Goal: Information Seeking & Learning: Compare options

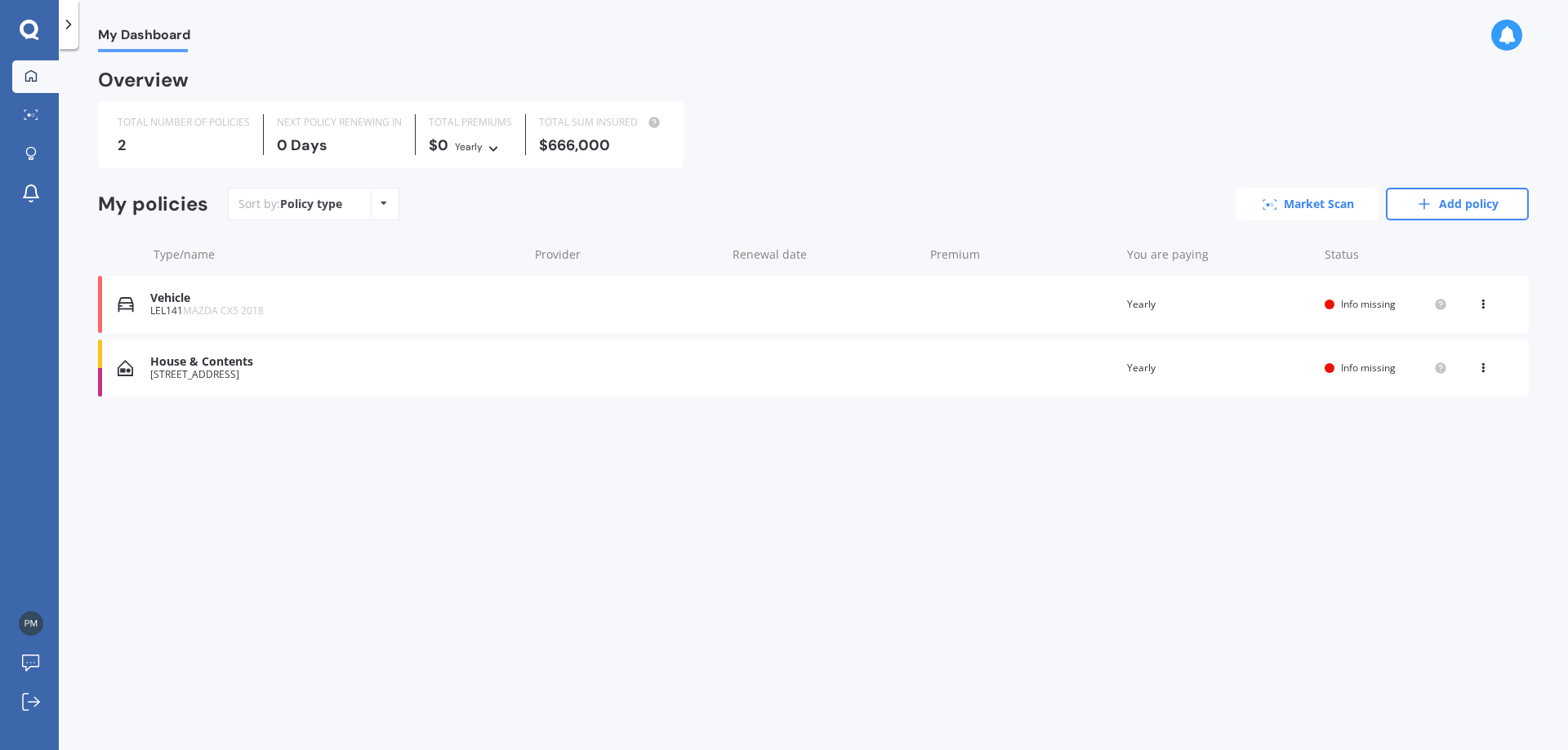
click at [1328, 204] on link "Market Scan" at bounding box center [1308, 203] width 143 height 32
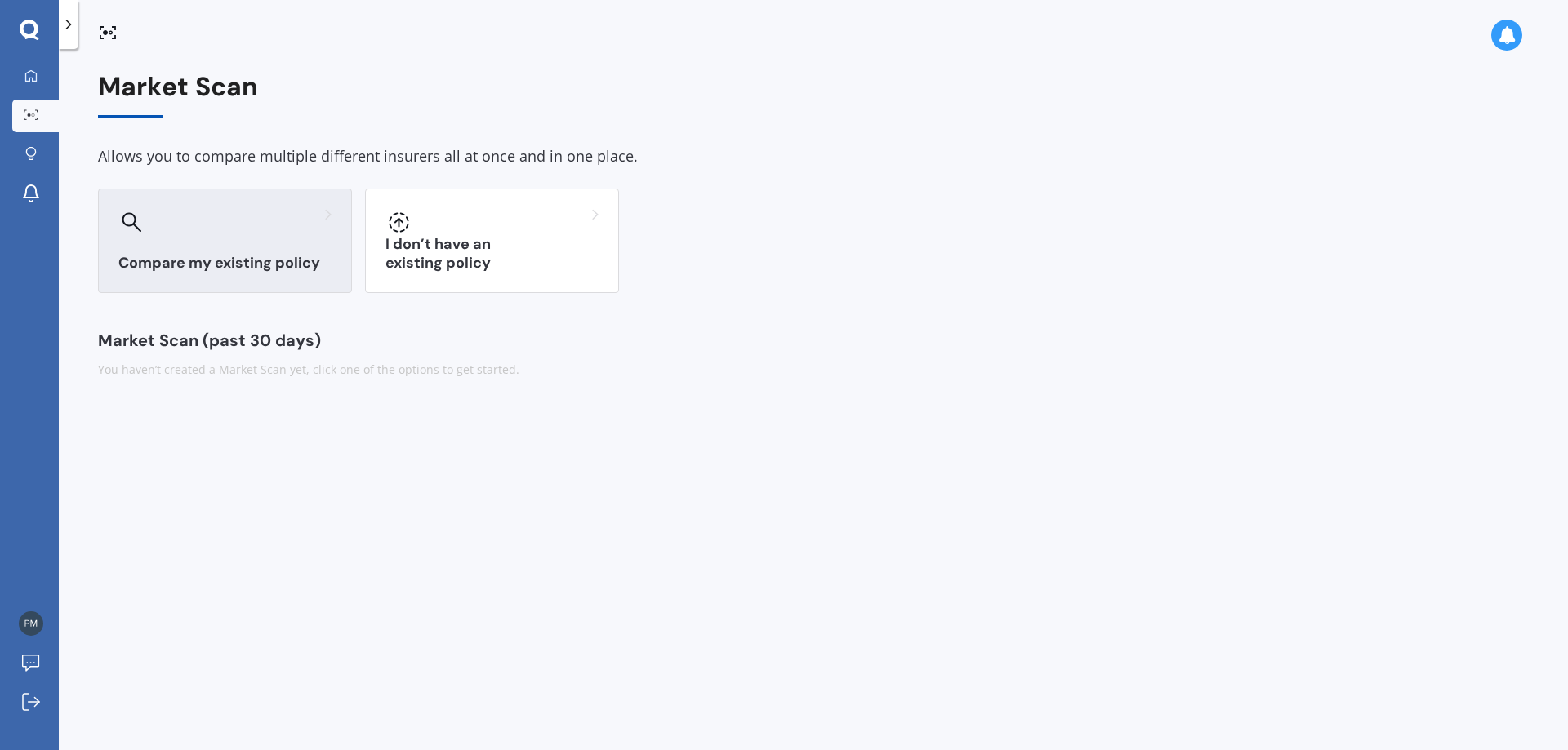
click at [212, 251] on div "Compare my existing policy" at bounding box center [224, 241] width 254 height 105
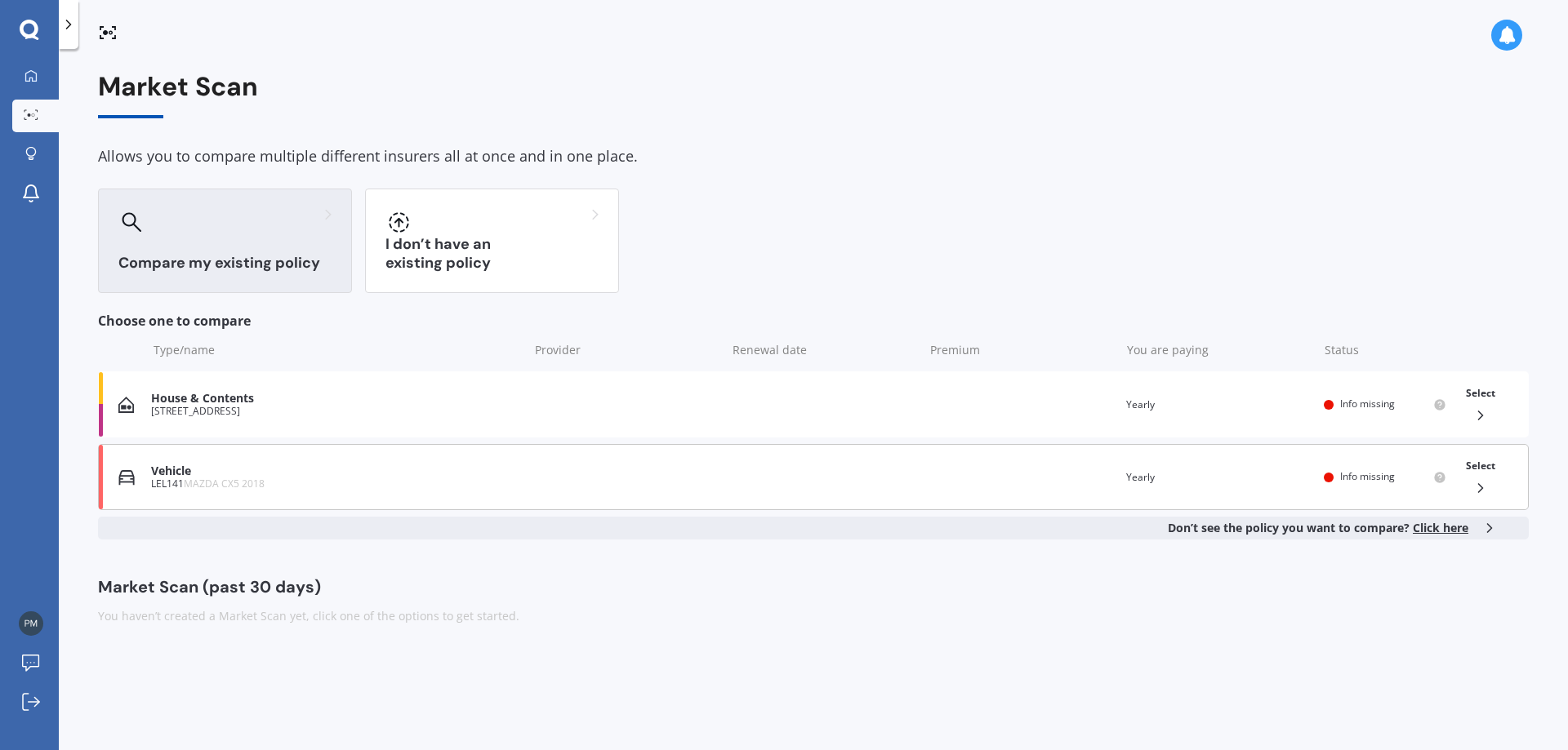
click at [1482, 481] on icon at bounding box center [1481, 488] width 17 height 17
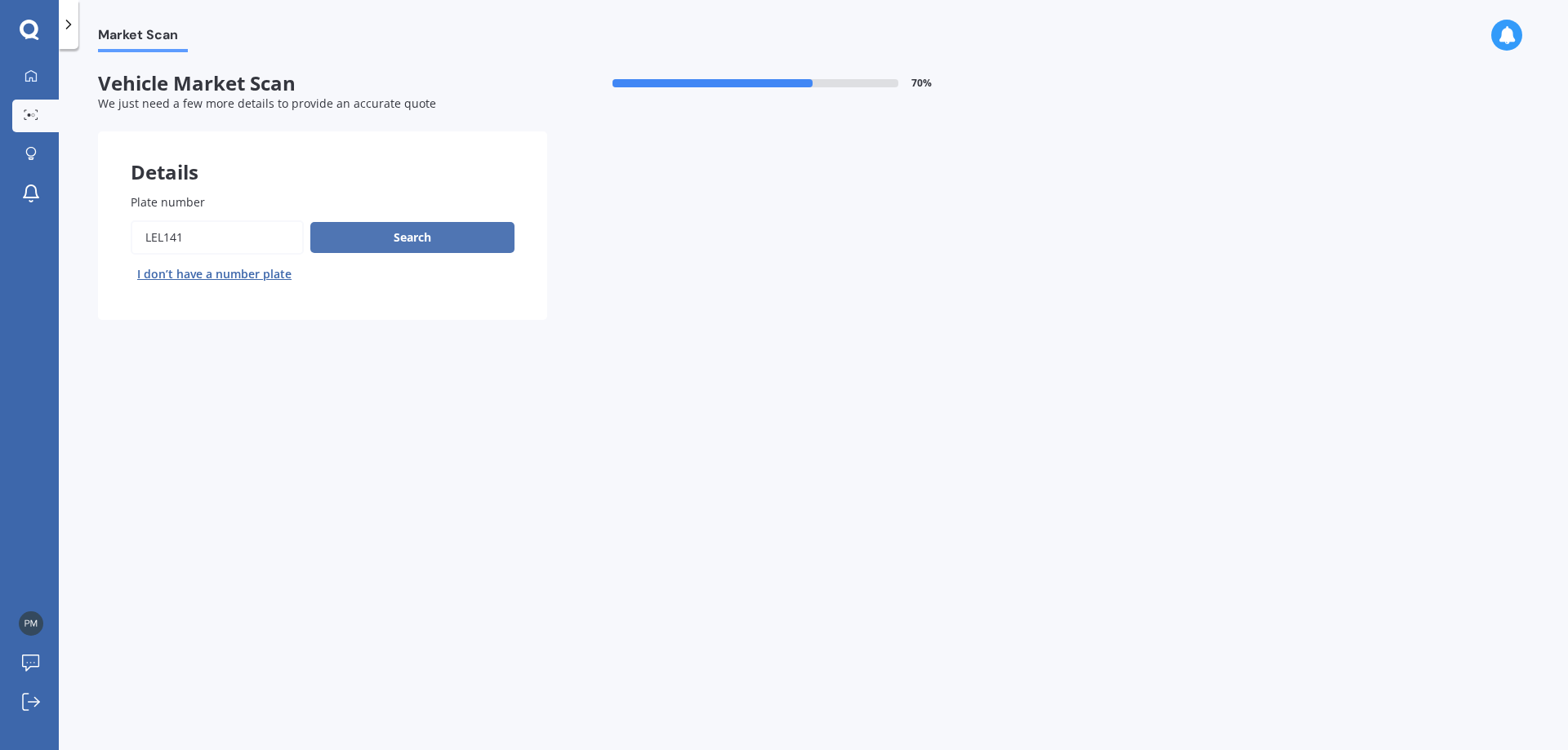
click at [433, 236] on button "Search" at bounding box center [413, 238] width 204 height 31
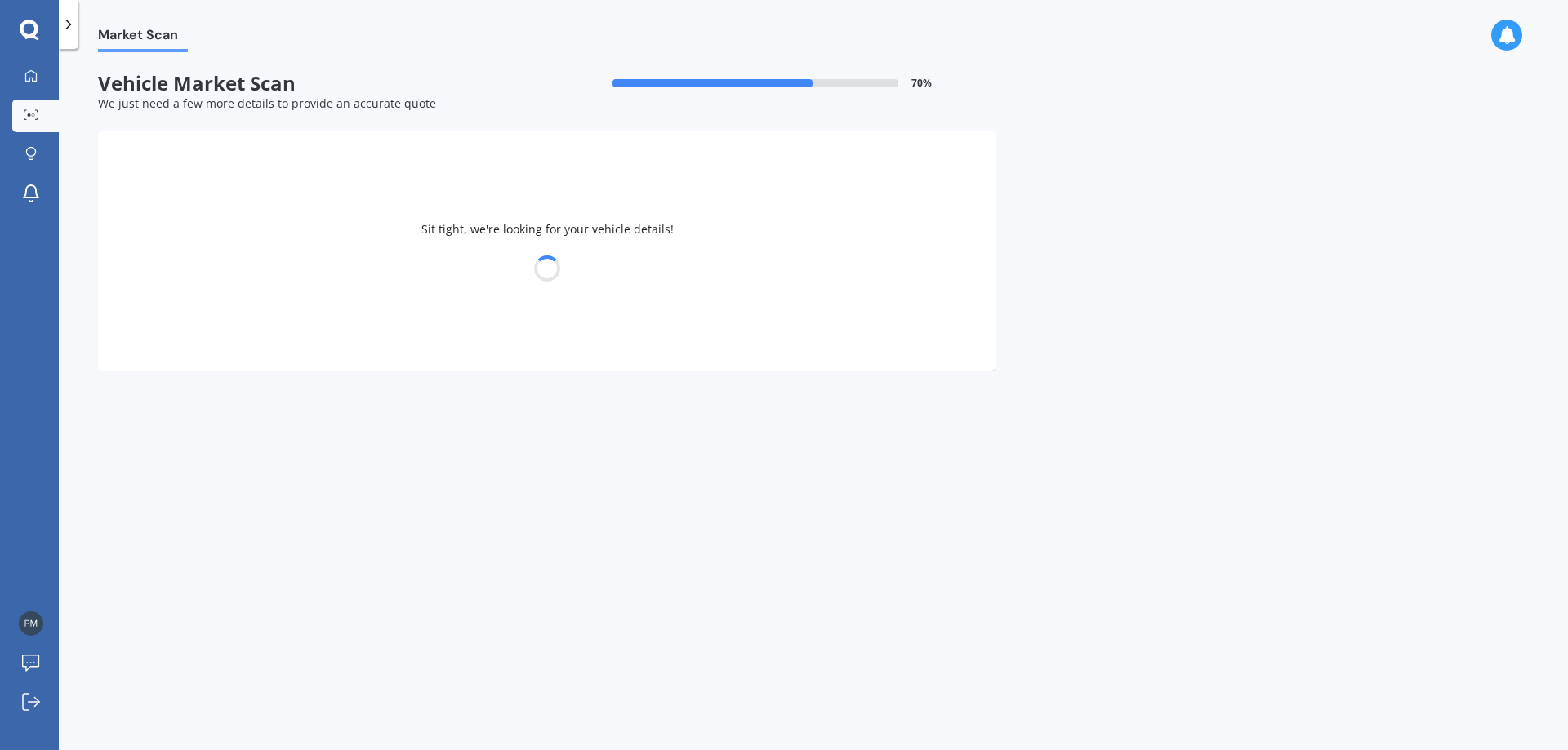
select select "MAZDA"
select select "07"
select select "12"
select select "1954"
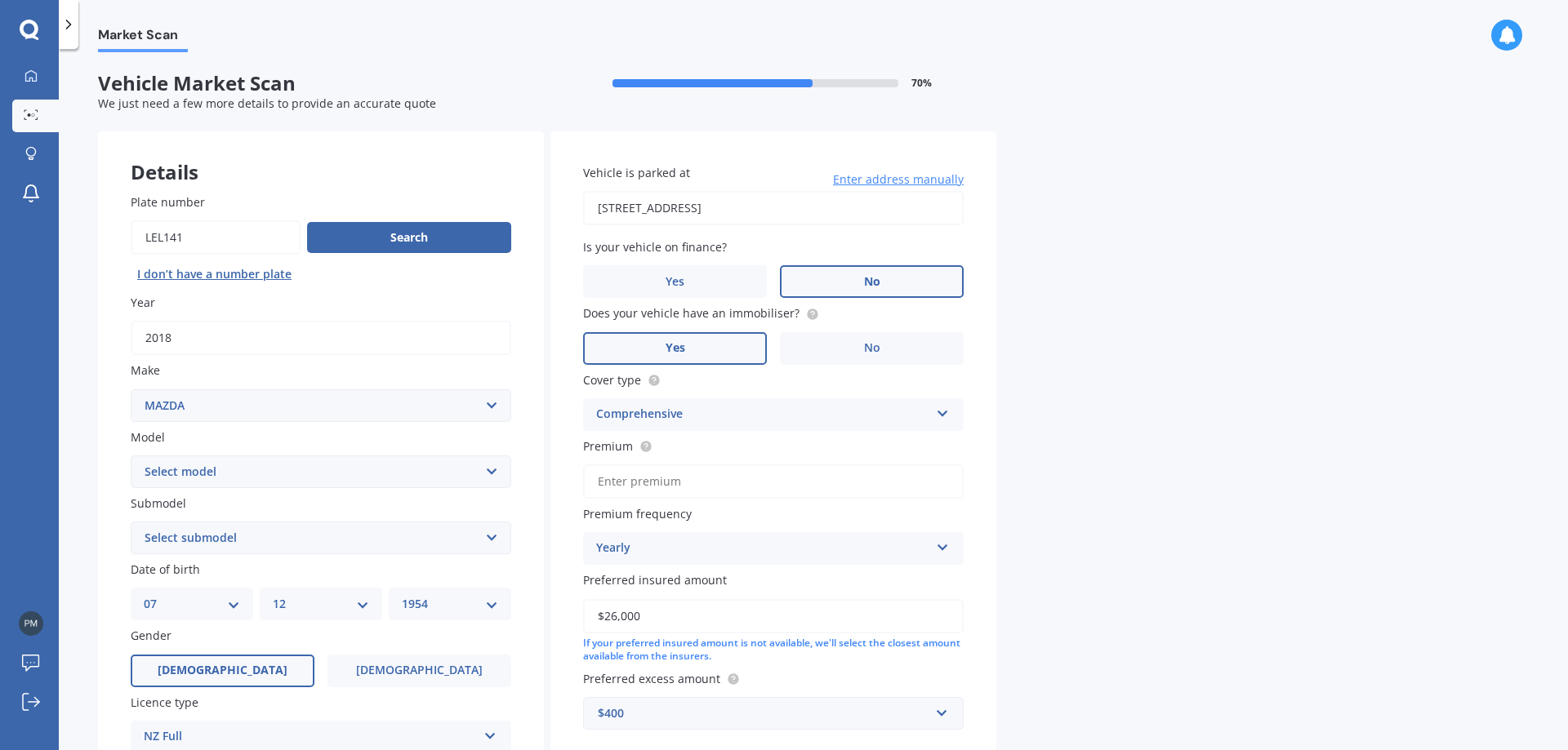
click at [880, 280] on label "No" at bounding box center [872, 281] width 184 height 32
click at [0, 0] on input "No" at bounding box center [0, 0] width 0 height 0
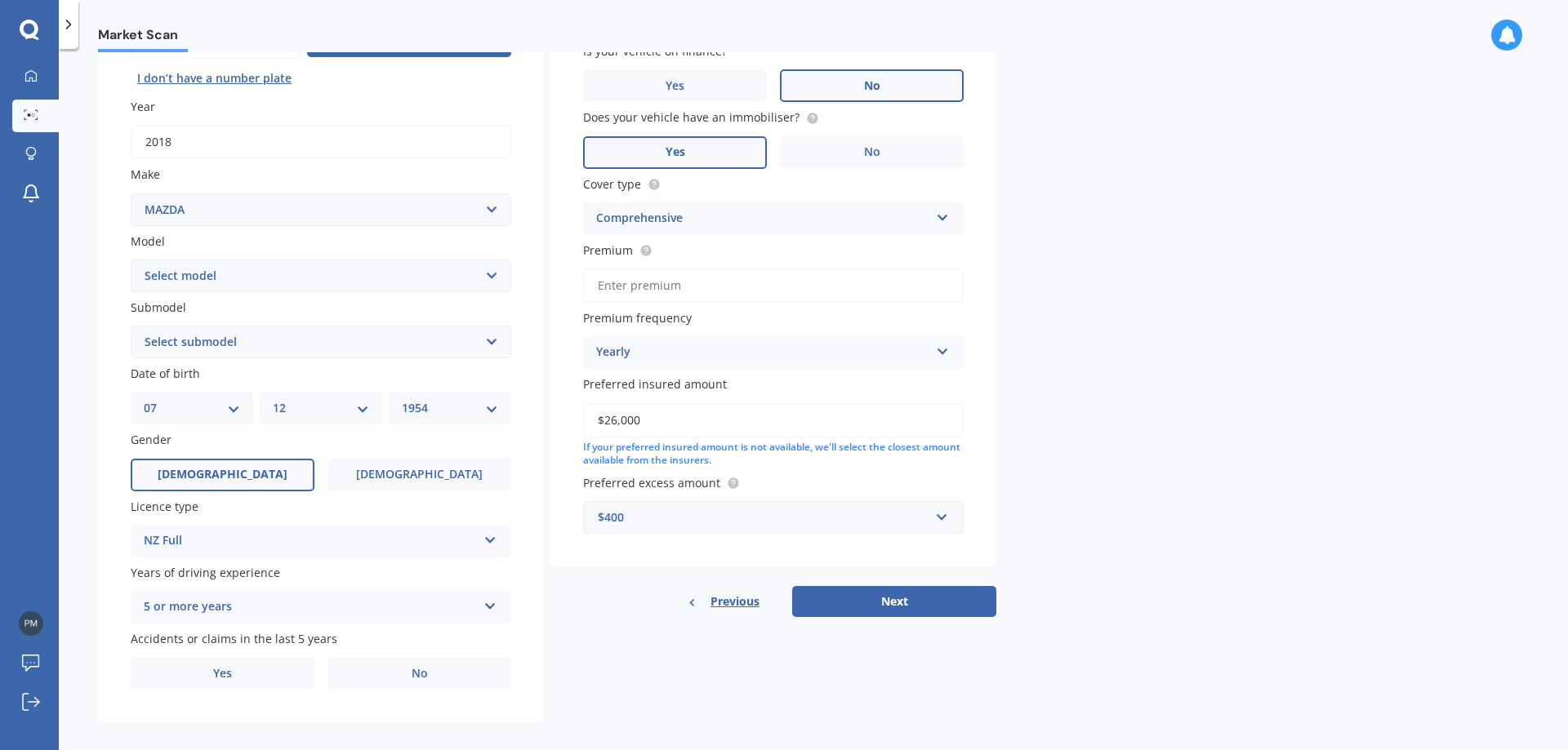
scroll to position [211, 0]
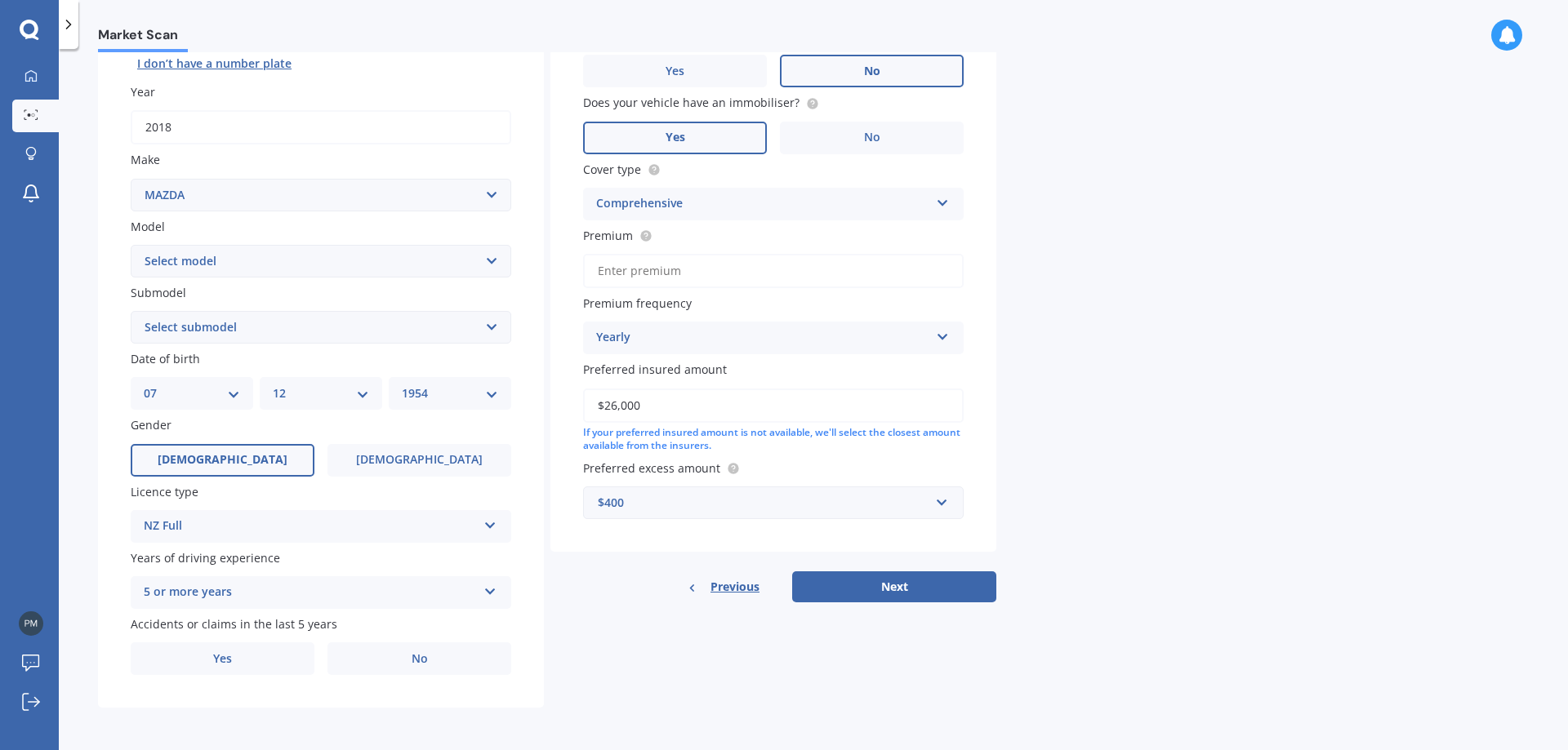
click at [877, 266] on input "Premium" at bounding box center [773, 270] width 380 height 34
click at [1191, 317] on div "Market Scan Vehicle Market Scan 70 % We just need a few more details to provide…" at bounding box center [813, 403] width 1510 height 701
click at [759, 402] on input "$26,000" at bounding box center [773, 406] width 380 height 34
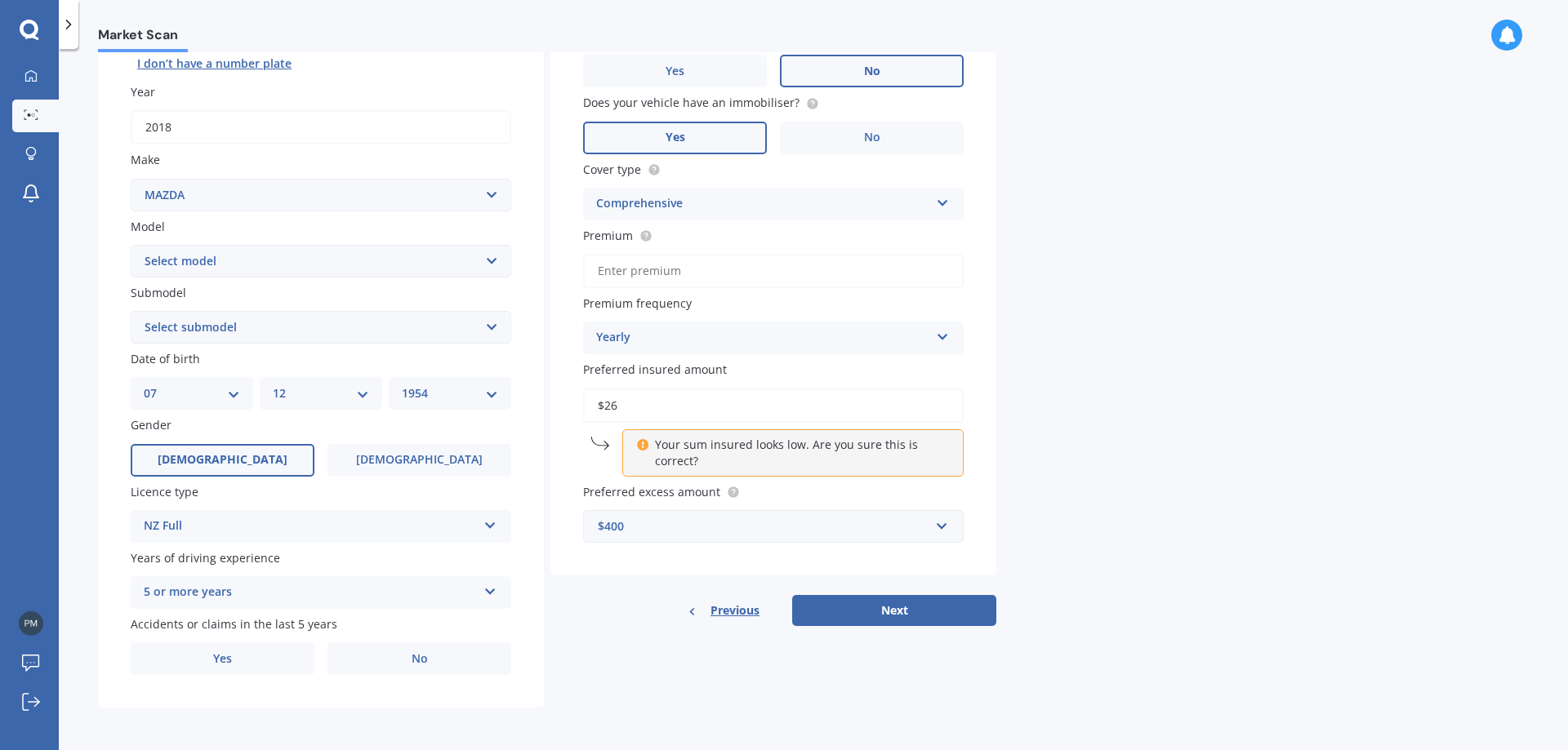
type input "$2"
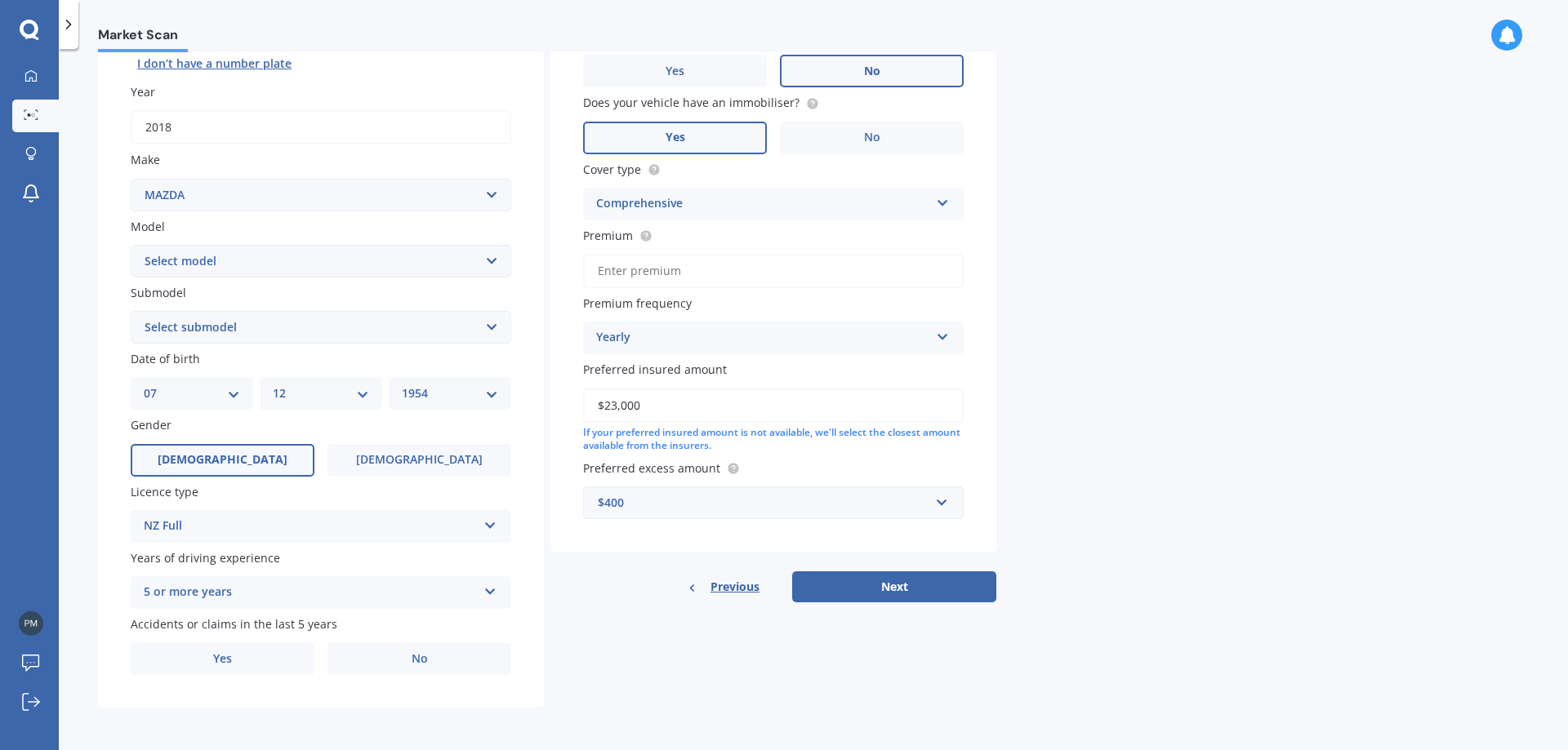
type input "$23,000"
click at [1192, 351] on div "Market Scan Vehicle Market Scan 70 % We just need a few more details to provide…" at bounding box center [813, 403] width 1510 height 701
click at [417, 653] on span "No" at bounding box center [420, 659] width 17 height 14
click at [873, 582] on button "Next" at bounding box center [894, 587] width 204 height 31
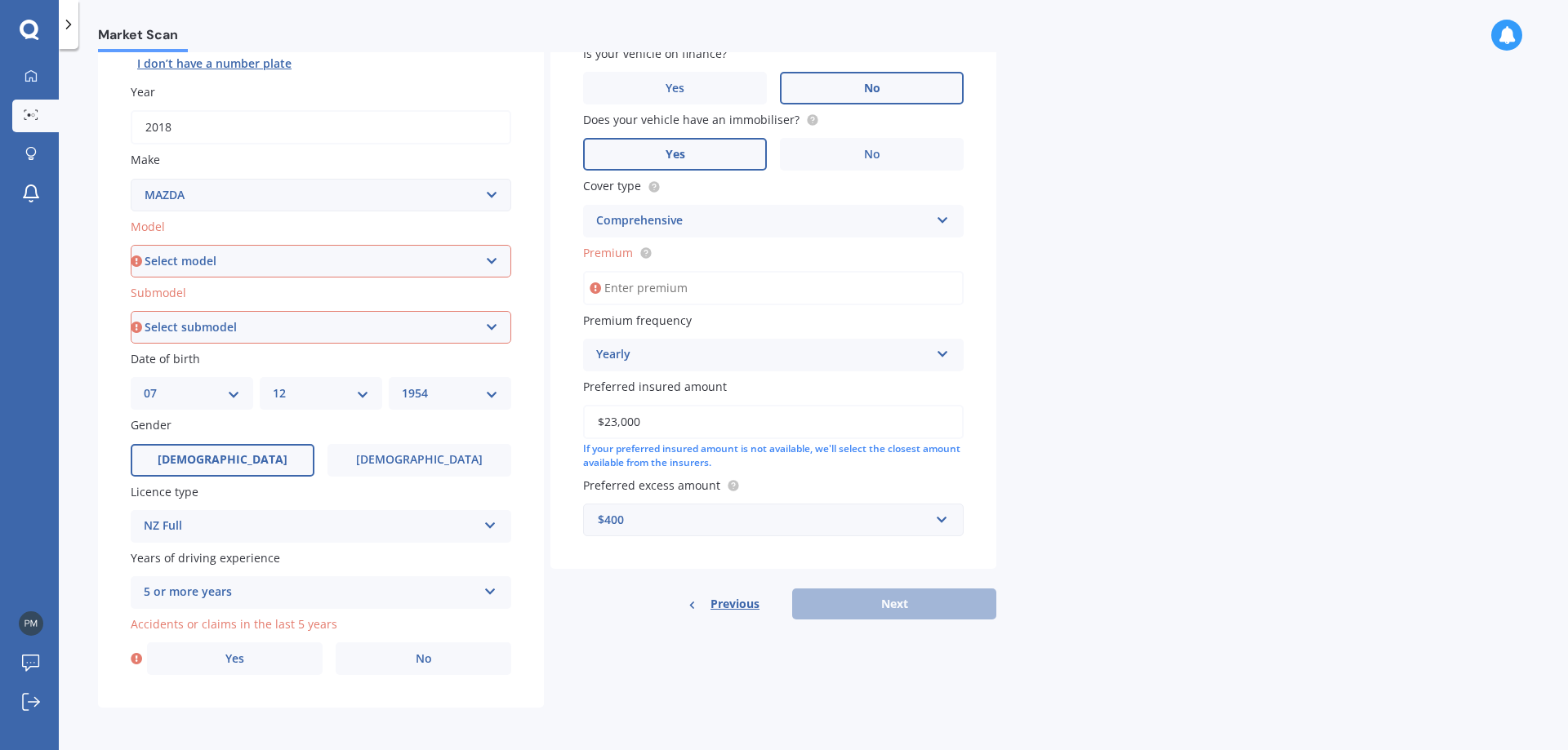
click at [605, 255] on span "Premium" at bounding box center [607, 253] width 50 height 16
click at [605, 271] on input "Premium" at bounding box center [773, 288] width 380 height 34
drag, startPoint x: 592, startPoint y: 254, endPoint x: 629, endPoint y: 257, distance: 37.1
click at [629, 257] on span "Premium" at bounding box center [607, 253] width 50 height 16
drag, startPoint x: 583, startPoint y: 254, endPoint x: 633, endPoint y: 250, distance: 50.2
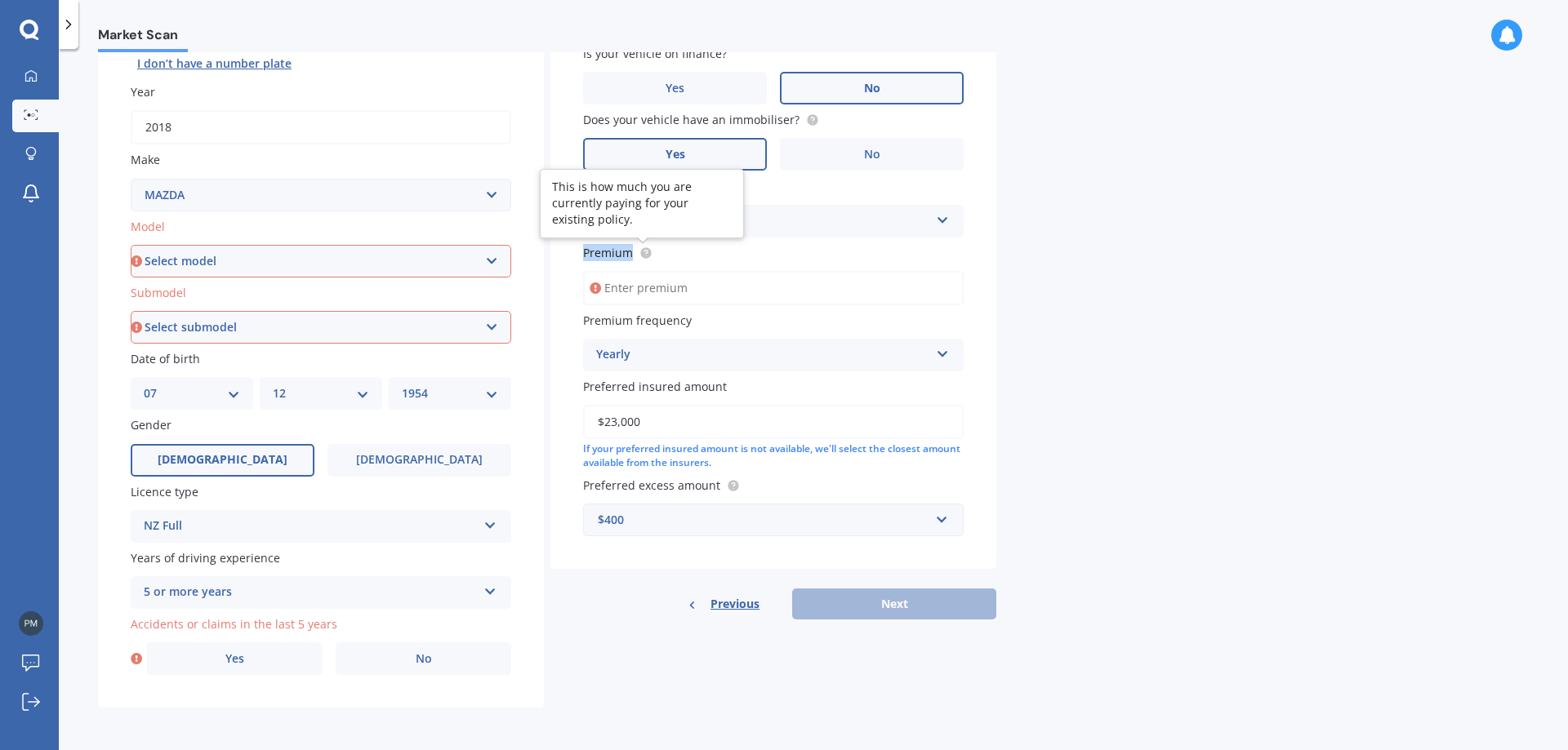
click at [633, 250] on span "Premium" at bounding box center [618, 253] width 70 height 17
copy span "Premium"
click at [664, 288] on input "Premium" at bounding box center [773, 288] width 380 height 34
paste input "text"
click at [1002, 462] on div "Market Scan Vehicle Market Scan 70 % We just need a few more details to provide…" at bounding box center [813, 403] width 1510 height 701
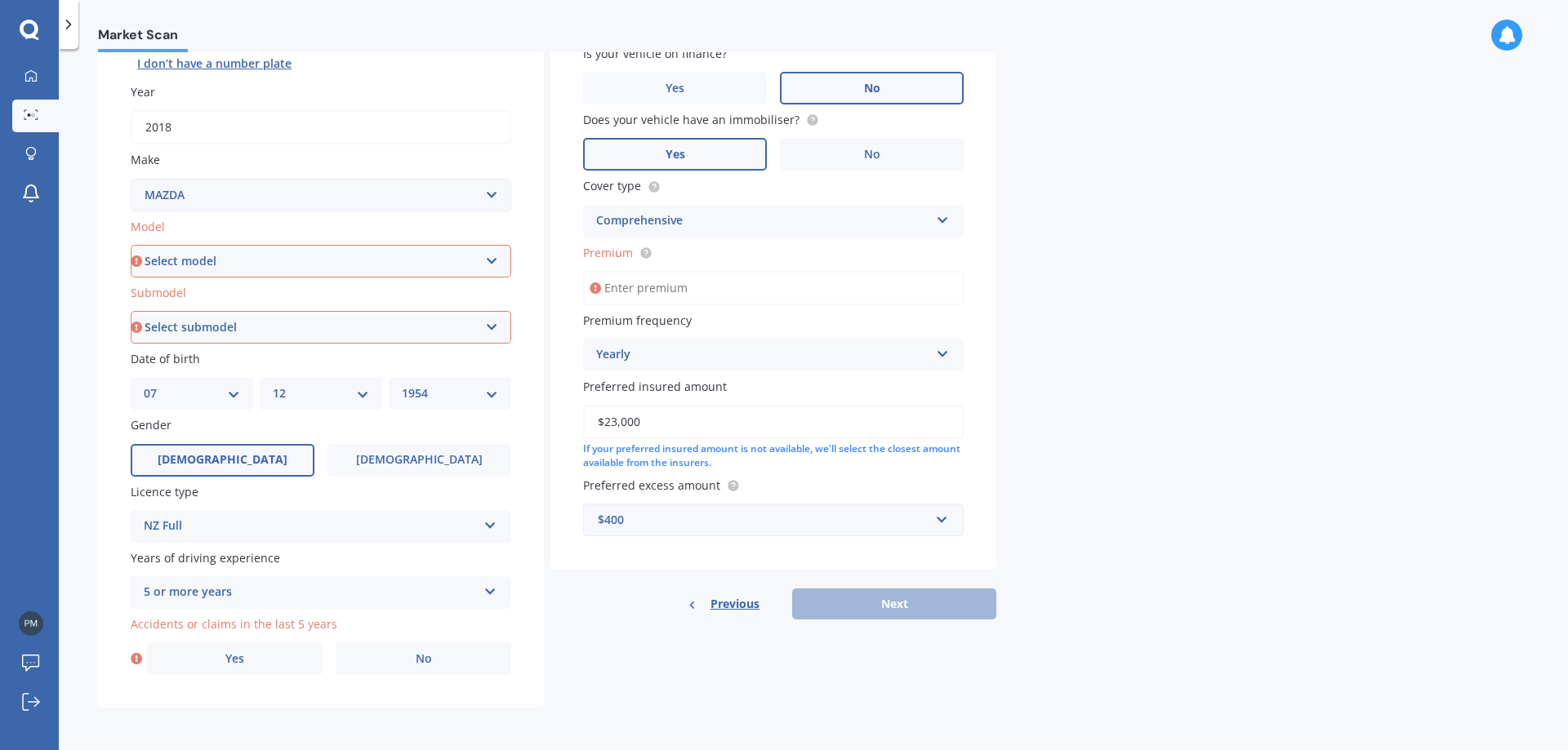
click at [700, 291] on input "Premium" at bounding box center [773, 288] width 380 height 34
click at [956, 286] on input "Premium" at bounding box center [773, 288] width 380 height 34
click at [596, 289] on icon at bounding box center [595, 288] width 11 height 17
click at [640, 256] on icon at bounding box center [646, 253] width 13 height 13
click at [1374, 304] on div "Market Scan Vehicle Market Scan 70 % We just need a few more details to provide…" at bounding box center [813, 403] width 1510 height 701
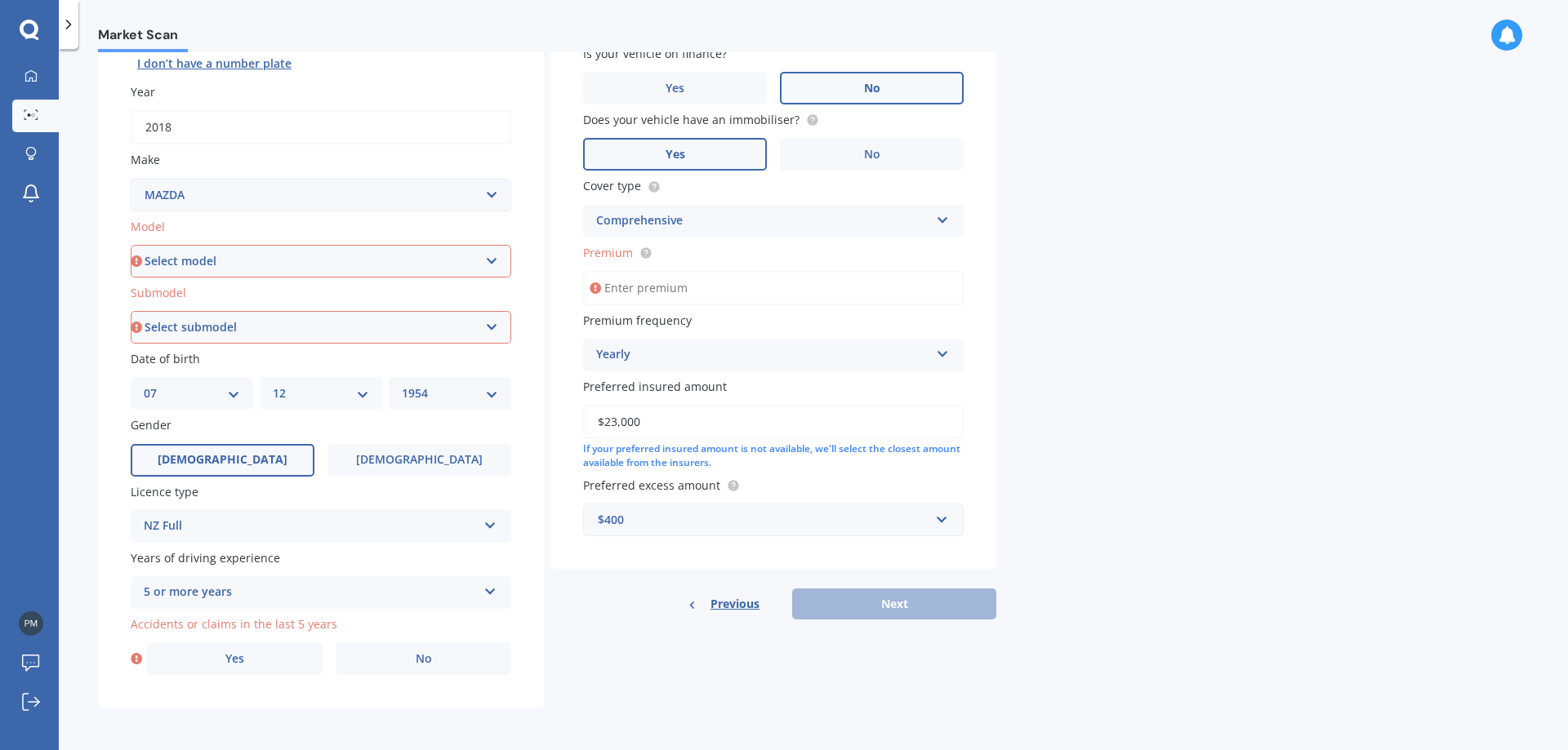
click at [606, 289] on input "Premium" at bounding box center [773, 288] width 380 height 34
click at [1366, 573] on div "Market Scan Vehicle Market Scan 70 % We just need a few more details to provide…" at bounding box center [813, 403] width 1510 height 701
click at [904, 602] on div "Previous Next" at bounding box center [773, 604] width 446 height 31
click at [494, 261] on select "Select model 121 2 3 323 323 / Familia 6 626 929 Atenza Autozam Axela AZ3 B2000…" at bounding box center [321, 261] width 380 height 32
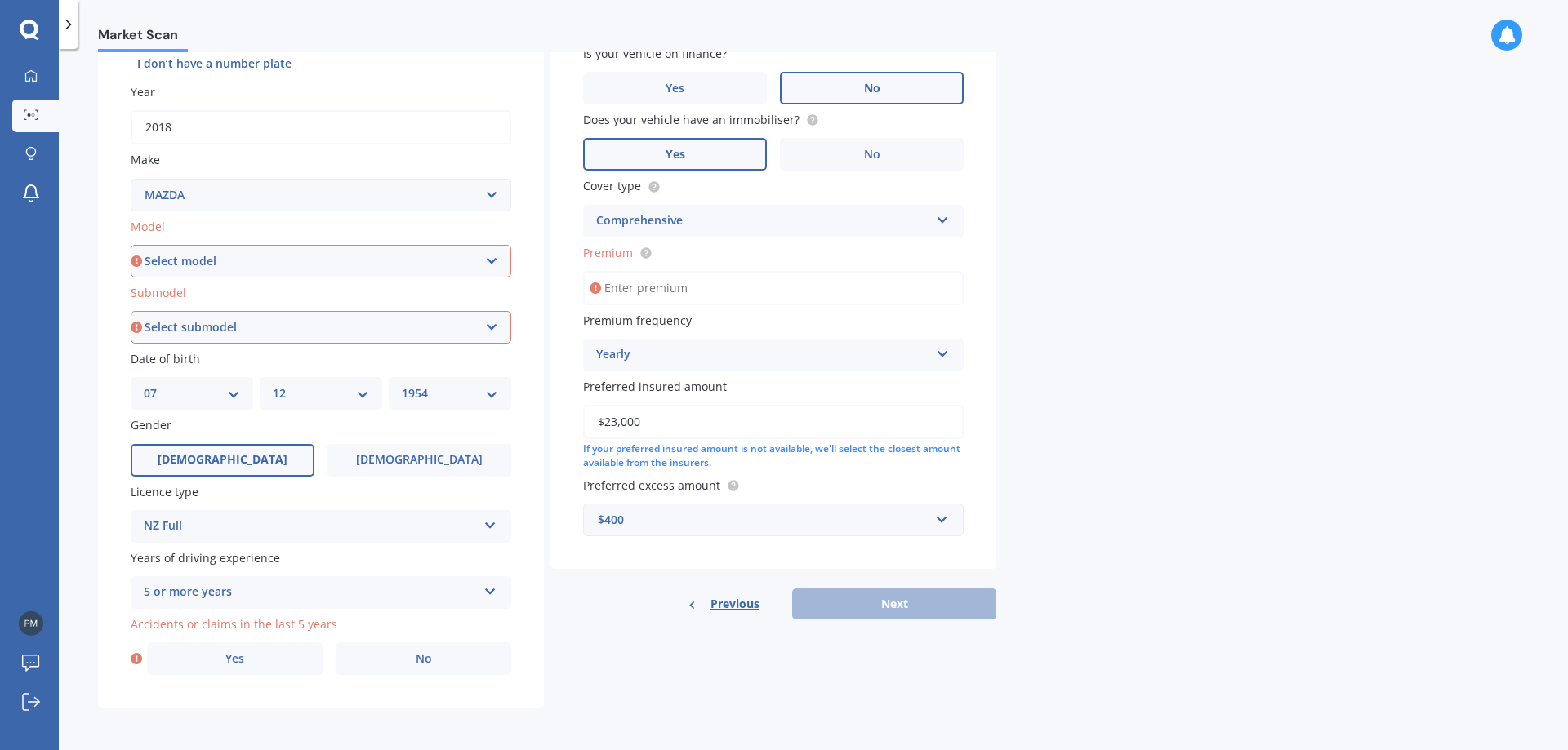
select select "CX5"
click at [131, 245] on select "Select model 121 2 3 323 323 / Familia 6 626 929 Atenza Autozam Axela AZ3 B2000…" at bounding box center [321, 261] width 380 height 32
click at [390, 331] on select "Select submodel 2.2 Diesel 2WD XD 2.5S 4WD Diesel Limited 4WD GSX 2.2 Diesel St…" at bounding box center [321, 327] width 380 height 32
select select "FWD GSX"
click at [131, 311] on select "Select submodel 2.2 Diesel 2WD XD 2.5S 4WD Diesel Limited 4WD GSX 2.2 Diesel St…" at bounding box center [321, 327] width 380 height 32
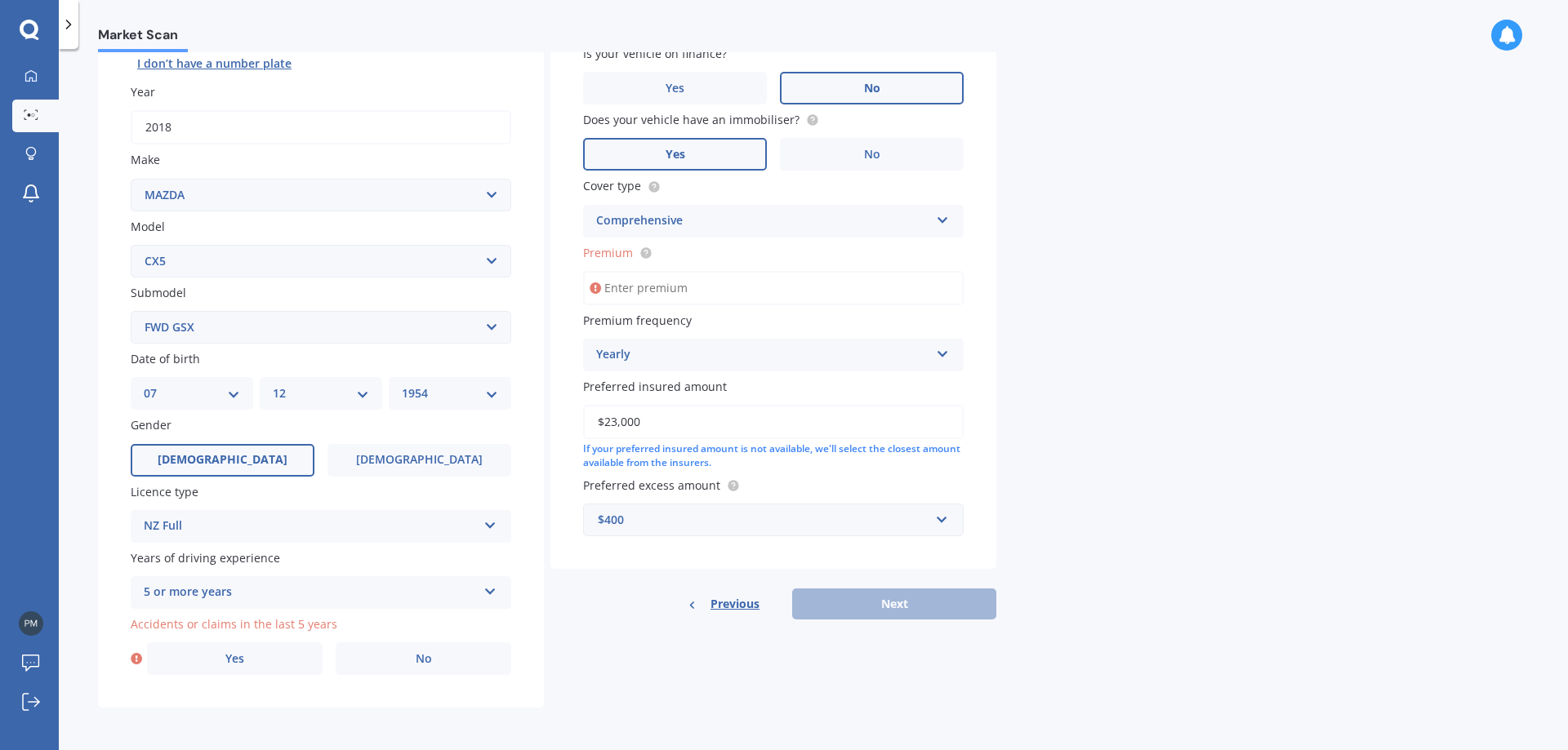
click at [1436, 403] on div "Market Scan Vehicle Market Scan 70 % We just need a few more details to provide…" at bounding box center [813, 403] width 1510 height 701
click at [888, 606] on div "Previous Next" at bounding box center [773, 604] width 446 height 31
click at [647, 288] on input "Premium" at bounding box center [773, 288] width 380 height 34
click at [679, 327] on span "Premium frequency" at bounding box center [637, 321] width 109 height 16
click at [579, 318] on div "Vehicle is parked at 22 Pinny Avenue, Epuni, Lower Hutt 5011 Enter address manu…" at bounding box center [773, 244] width 446 height 648
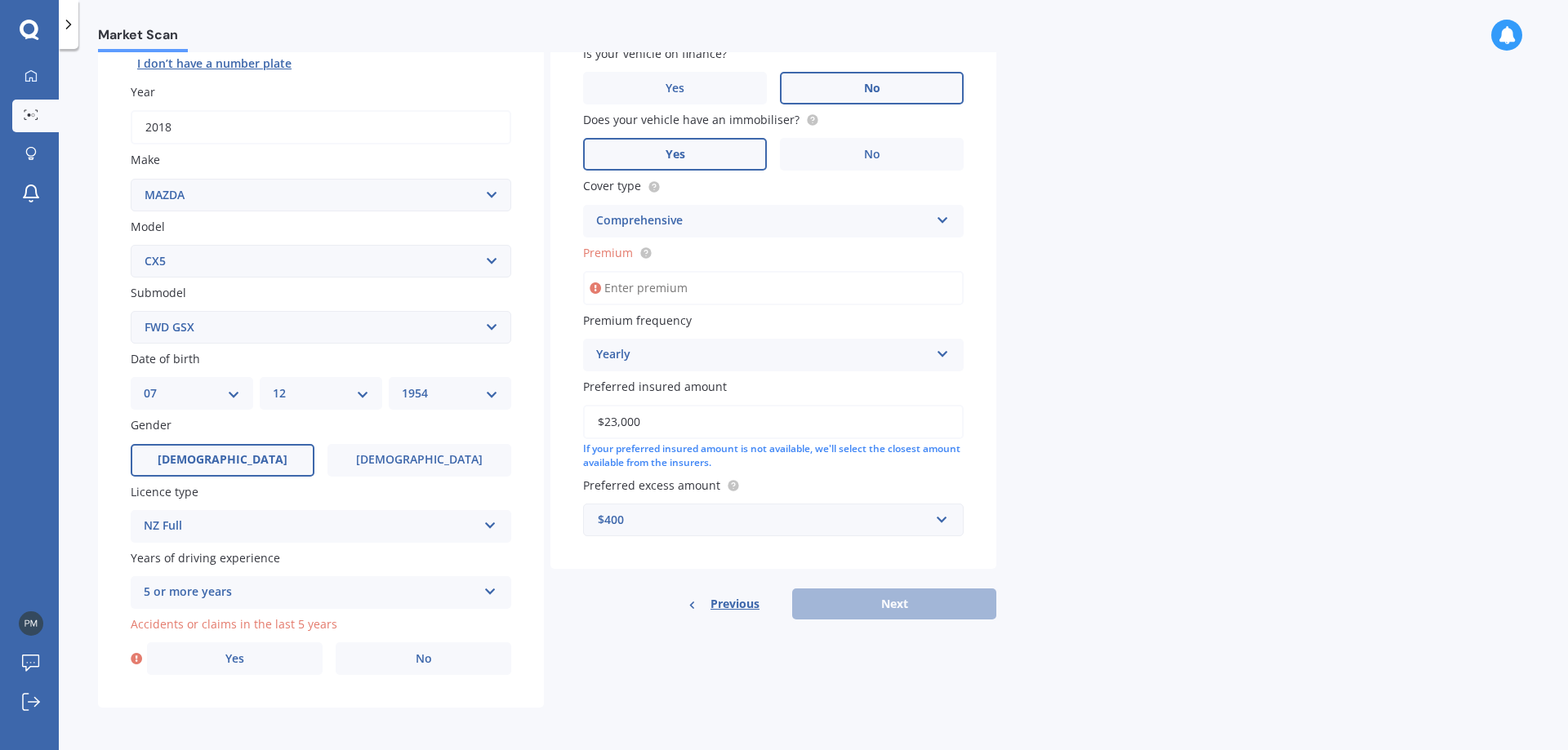
click at [669, 275] on input "Premium" at bounding box center [773, 288] width 380 height 34
click at [945, 217] on icon at bounding box center [943, 216] width 14 height 11
click at [637, 254] on span "Comprehensive" at bounding box center [640, 253] width 86 height 16
click at [1136, 310] on div "Market Scan Vehicle Market Scan 70 % We just need a few more details to provide…" at bounding box center [813, 403] width 1510 height 701
click at [826, 285] on input "Premium" at bounding box center [773, 288] width 380 height 34
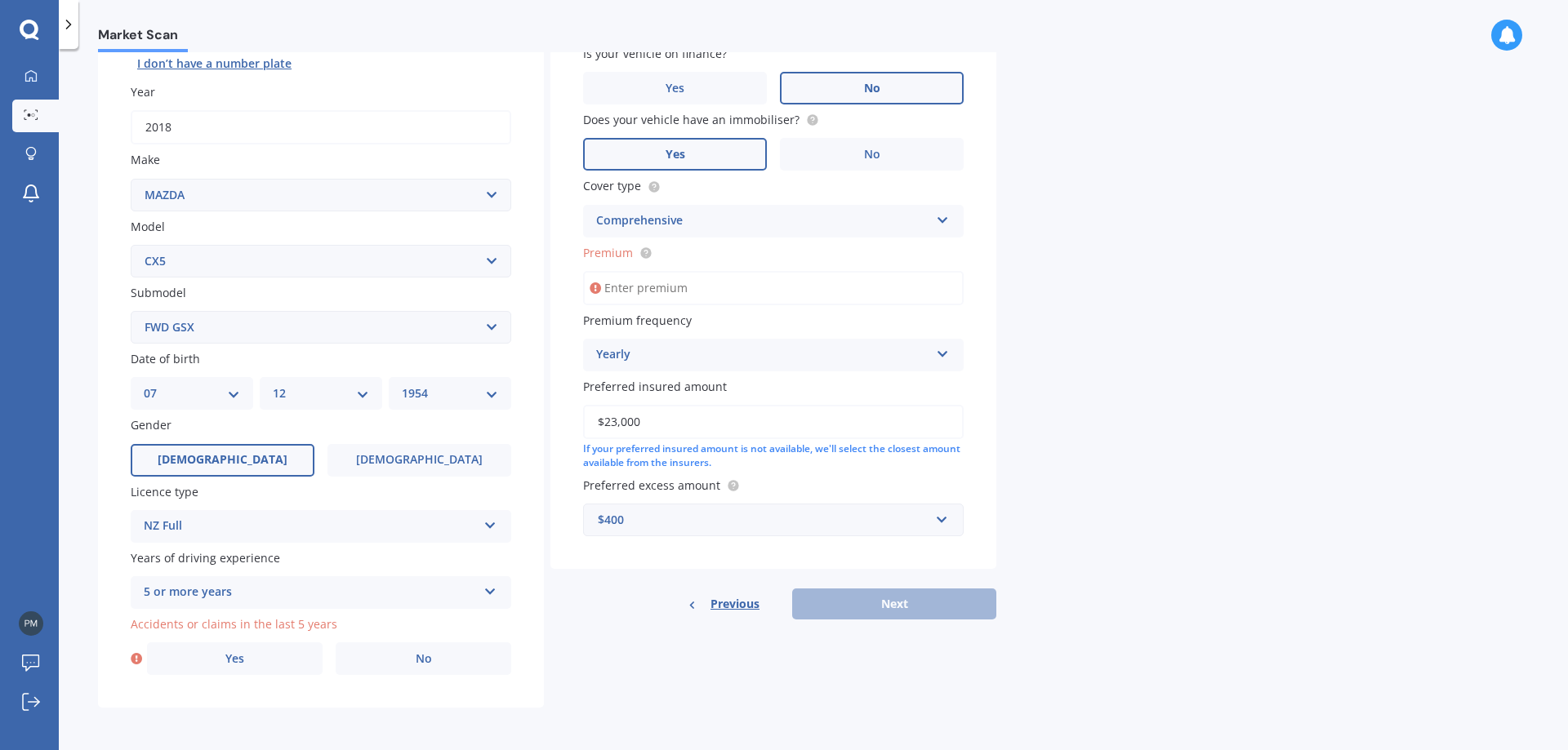
click at [596, 289] on icon at bounding box center [595, 288] width 11 height 17
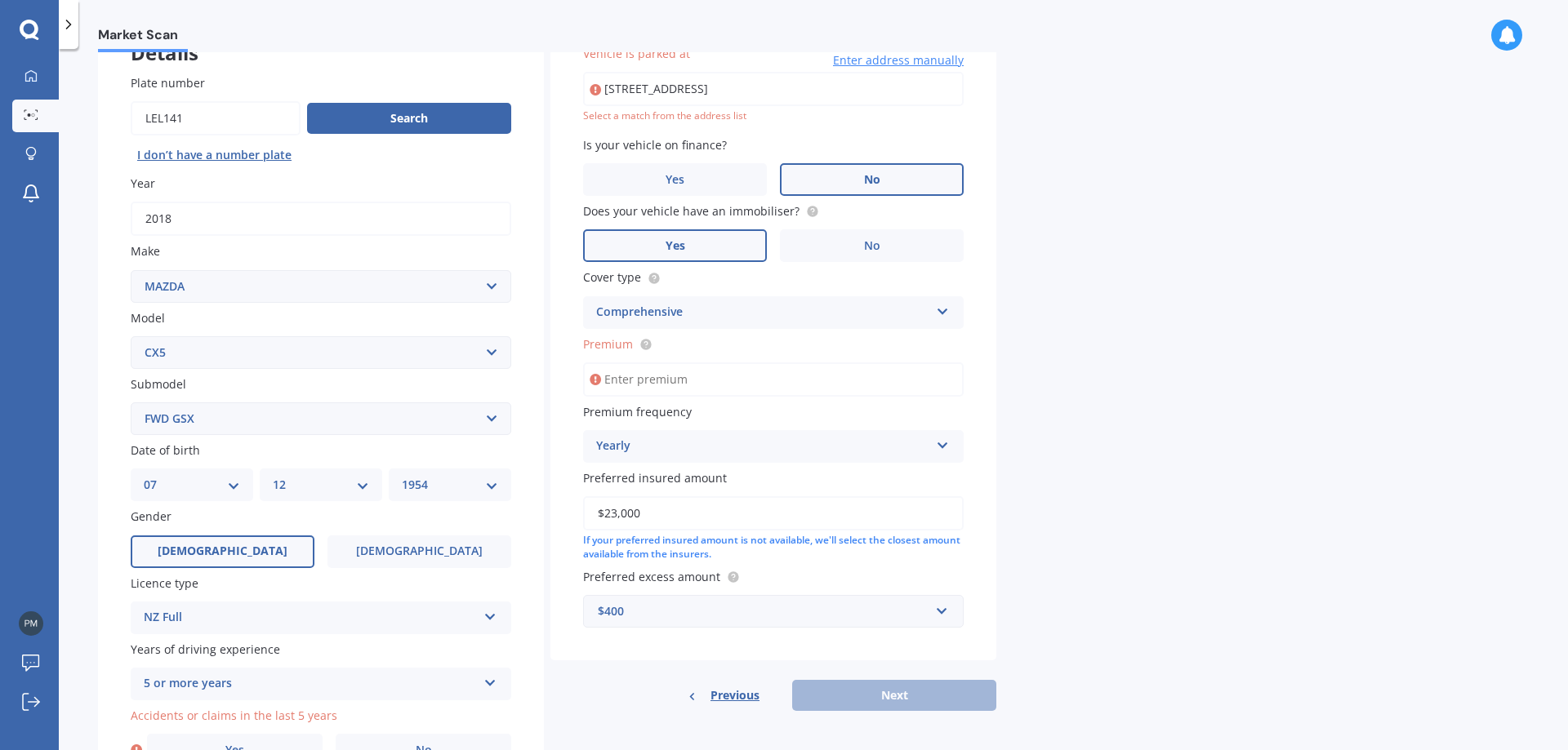
scroll to position [0, 0]
